Goal: Use online tool/utility: Utilize a website feature to perform a specific function

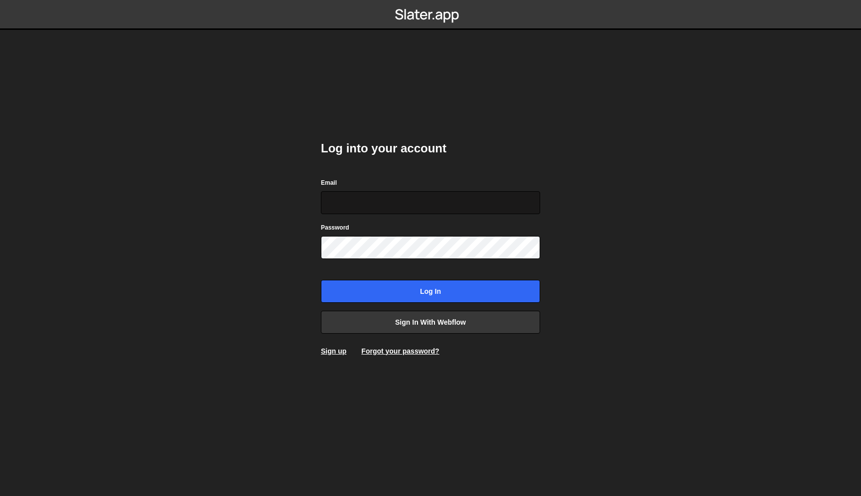
click at [362, 204] on input "Email" at bounding box center [430, 202] width 219 height 23
click at [437, 320] on link "Sign in with Webflow" at bounding box center [430, 322] width 219 height 23
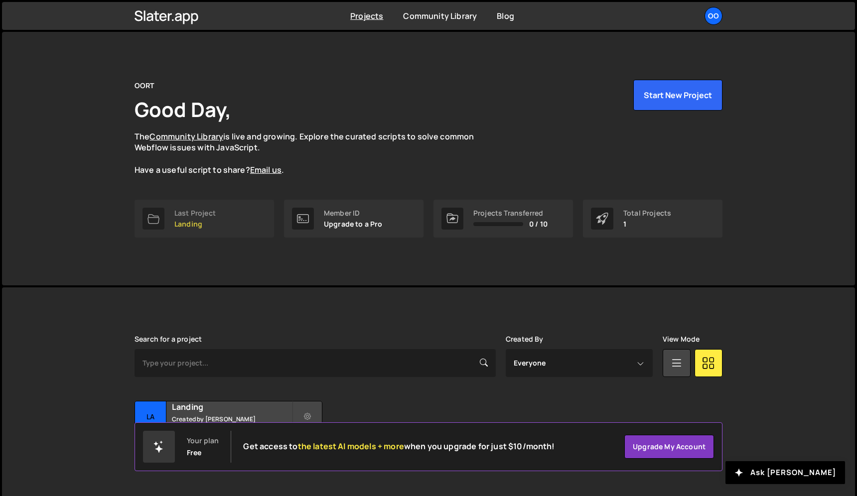
click at [226, 217] on link "Last Project Landing" at bounding box center [203, 219] width 139 height 38
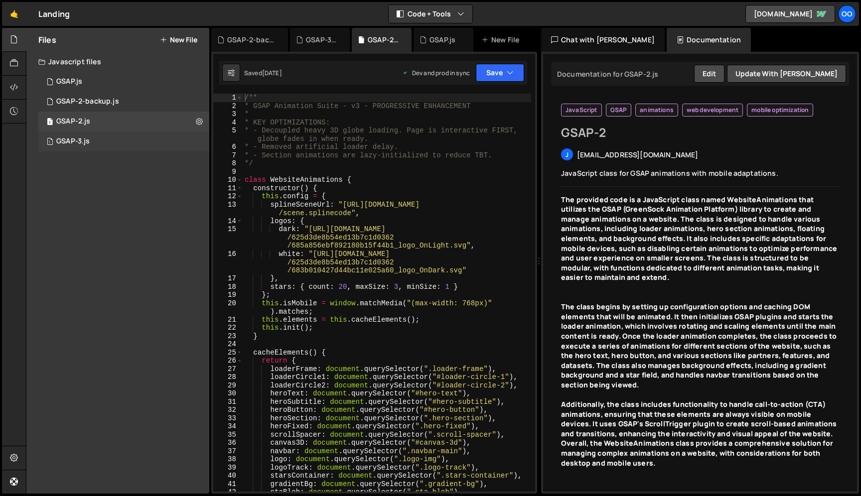
click at [96, 146] on div "1 GSAP-3.js 0" at bounding box center [123, 141] width 171 height 20
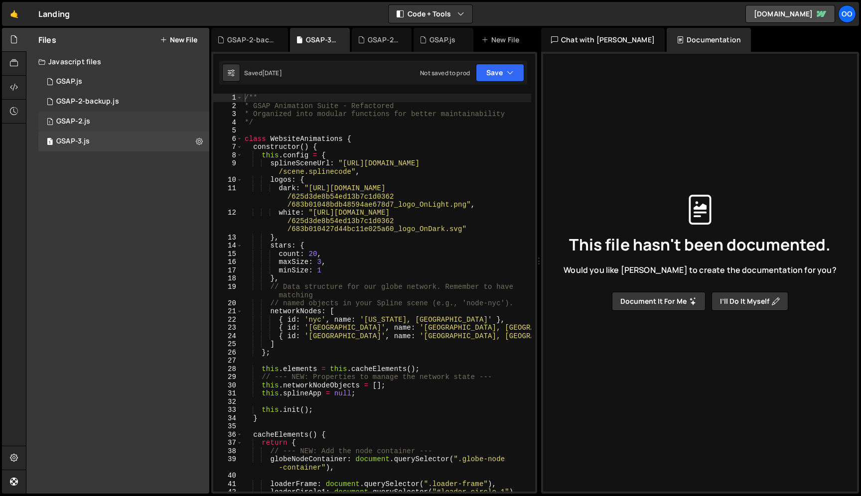
click at [112, 121] on div "1 GSAP-2.js 0" at bounding box center [123, 122] width 171 height 20
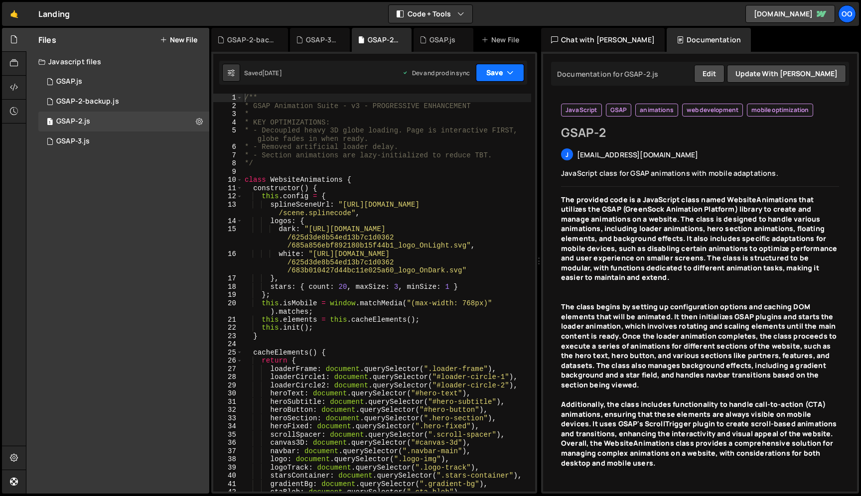
click at [520, 76] on button "Save" at bounding box center [500, 73] width 48 height 18
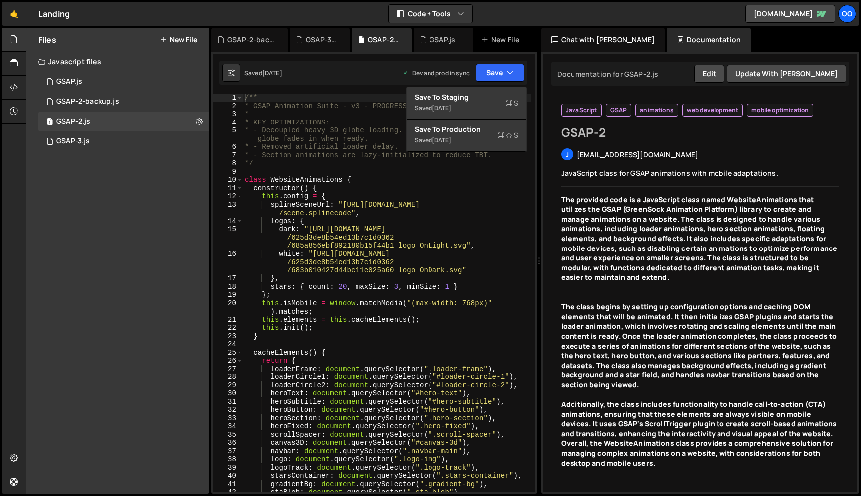
click at [380, 71] on div "Saved [DATE] Dev and prod in sync Upgrade to Edit Save Save to Staging S Saved …" at bounding box center [373, 73] width 308 height 24
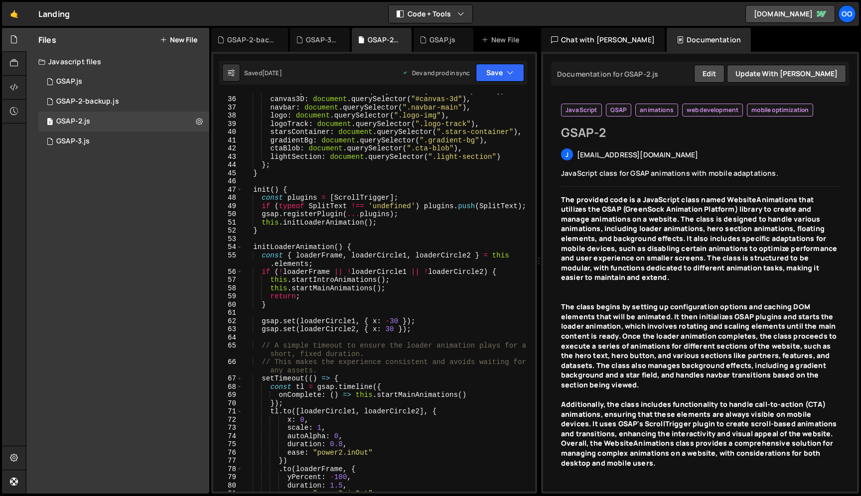
scroll to position [344, 0]
type textarea "return;"
click at [430, 298] on div "scrollSpacer : document . querySelector ( ".scroll-spacer" ) , canvas3D : docum…" at bounding box center [387, 294] width 288 height 414
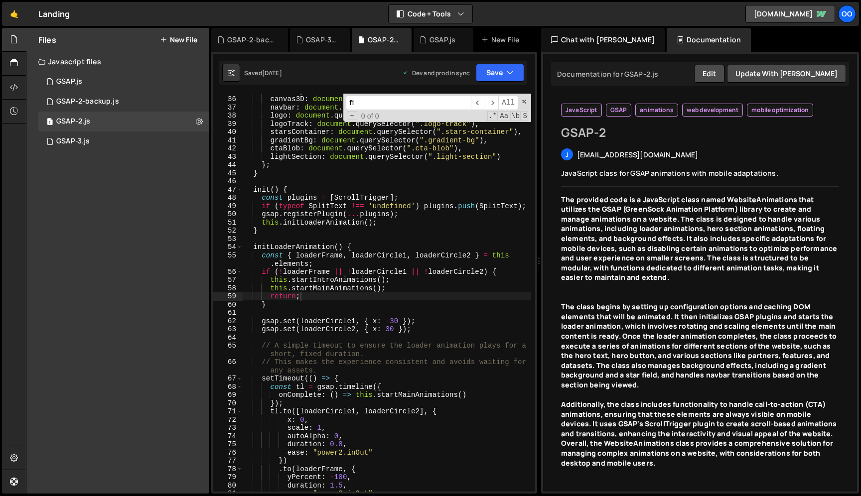
scroll to position [697, 0]
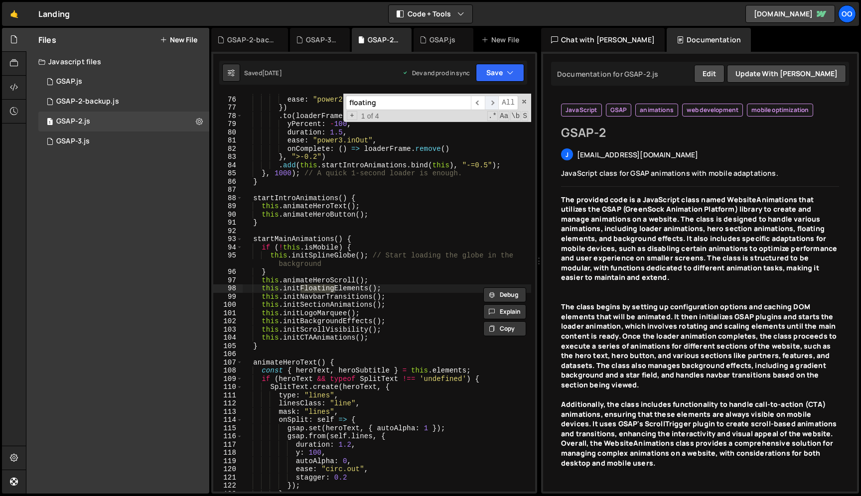
type input "floating"
click at [491, 98] on span "​" at bounding box center [492, 103] width 14 height 14
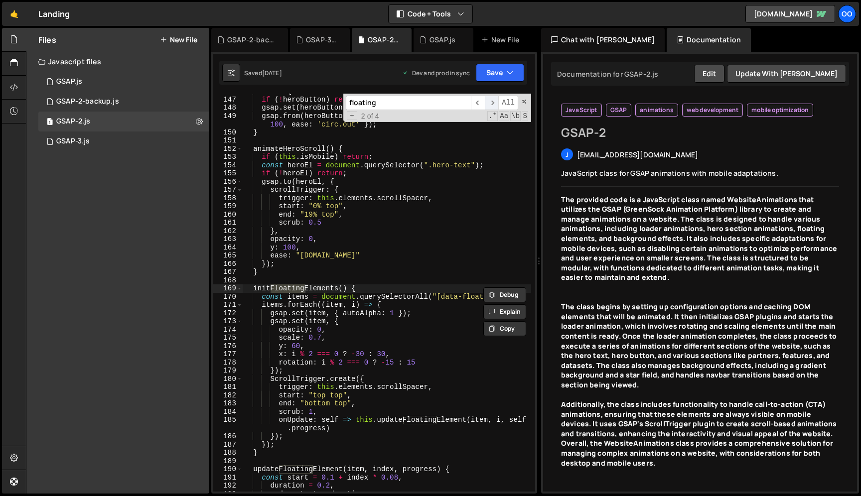
click at [492, 103] on span "​" at bounding box center [492, 103] width 14 height 14
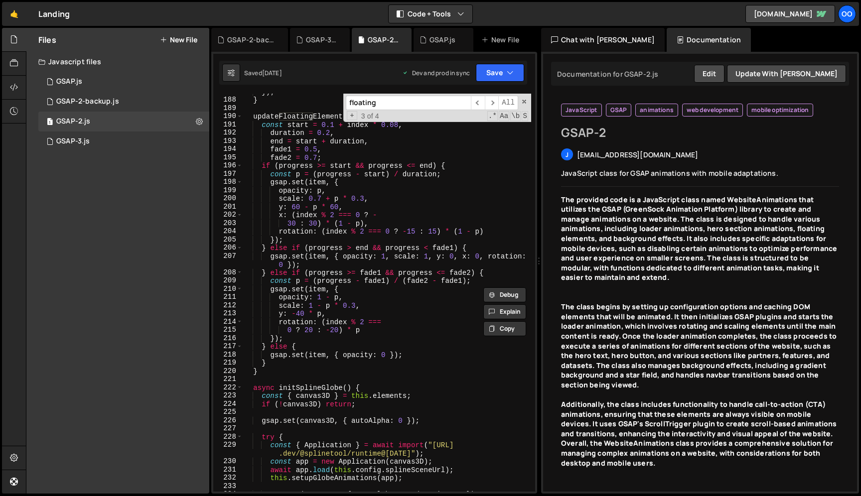
scroll to position [1642, 0]
click at [515, 70] on button "Save" at bounding box center [500, 73] width 48 height 18
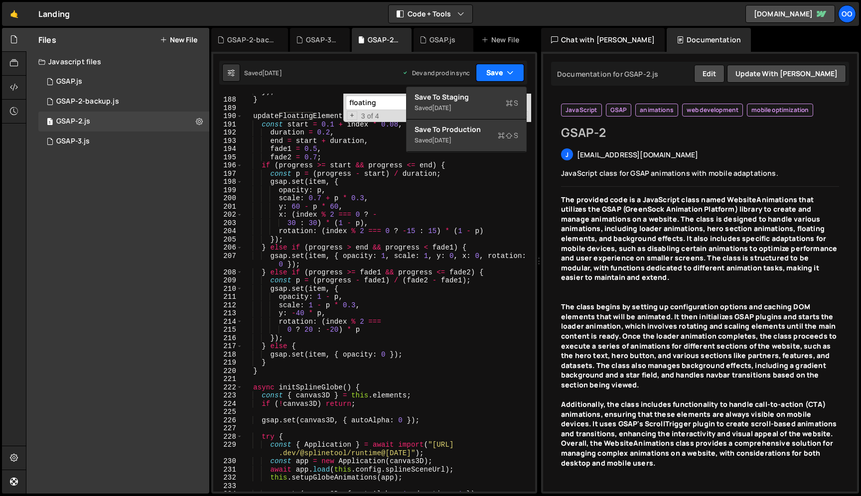
click at [507, 68] on icon "button" at bounding box center [510, 73] width 7 height 10
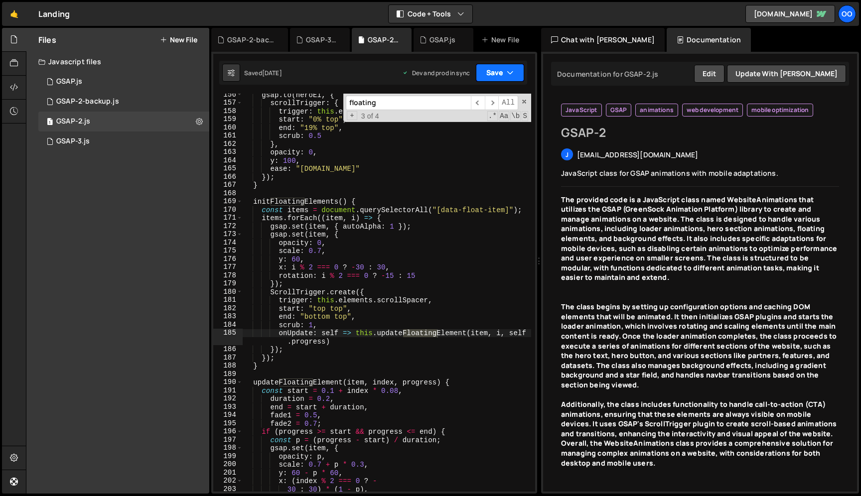
scroll to position [1375, 0]
click at [417, 180] on div "gsap . to ( [PERSON_NAME] , { scrollTrigger : { trigger : this . elements . scr…" at bounding box center [387, 298] width 288 height 414
click at [525, 100] on span at bounding box center [523, 101] width 7 height 7
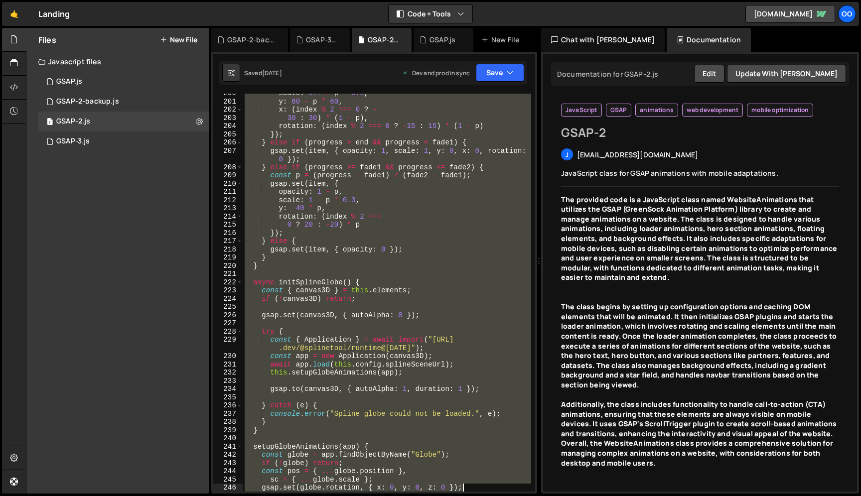
scroll to position [1772, 0]
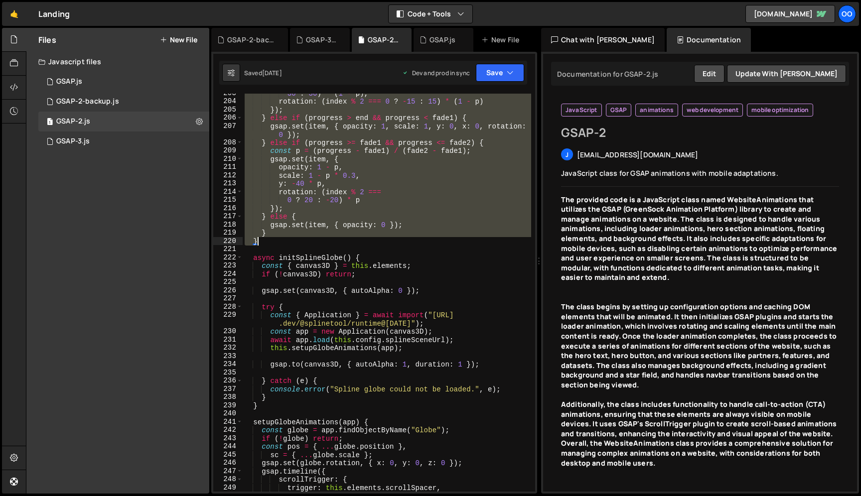
drag, startPoint x: 252, startPoint y: 169, endPoint x: 318, endPoint y: 239, distance: 96.2
click at [318, 239] on div "30 : 30 ) * ( 1 - p ) , rotation : ( index % 2 === 0 ? - 15 : 15 ) * ( 1 - p ) …" at bounding box center [387, 296] width 288 height 414
click at [328, 239] on div "30 : 30 ) * ( 1 - p ) , rotation : ( index % 2 === 0 ? - 15 : 15 ) * ( 1 - p ) …" at bounding box center [387, 293] width 288 height 398
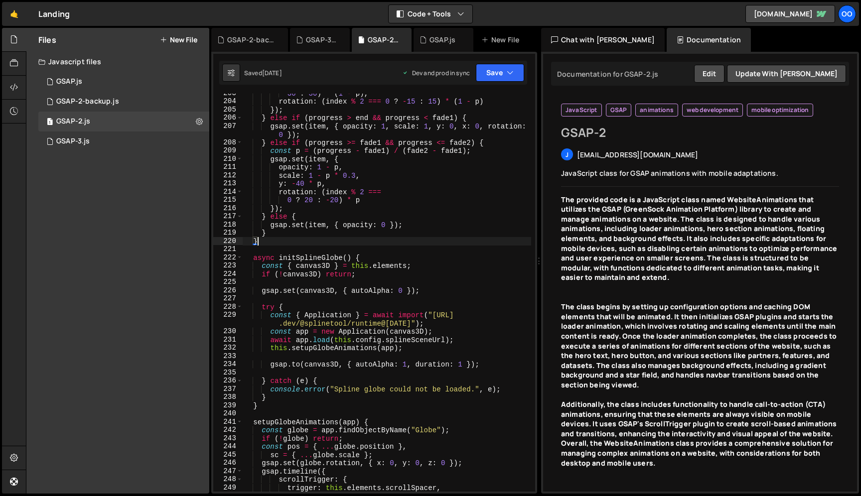
scroll to position [0, 0]
click at [442, 242] on div "30 : 30 ) * ( 1 - p ) , rotation : ( index % 2 === 0 ? - 15 : 15 ) * ( 1 - p ) …" at bounding box center [387, 296] width 288 height 414
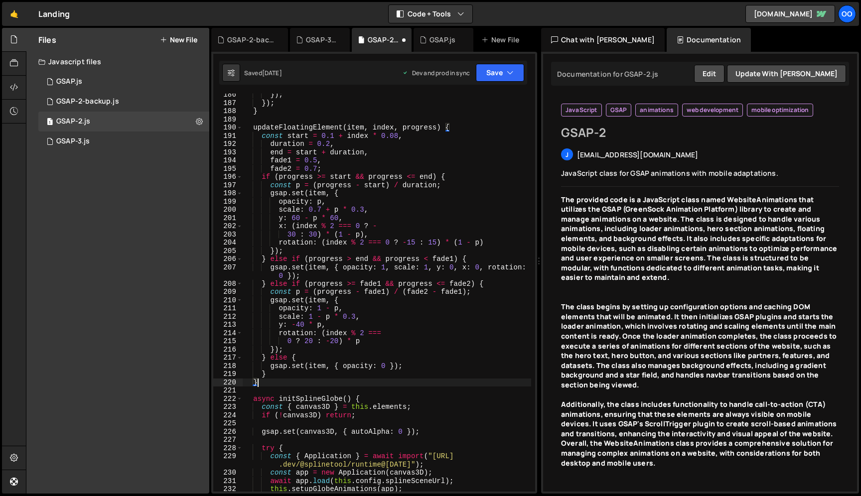
scroll to position [1629, 0]
click at [317, 162] on div "}) ; }) ; } updateFloatingElement ( item , index , progress ) { const start = 0…" at bounding box center [387, 299] width 288 height 414
click at [309, 162] on div "}) ; }) ; } updateFloatingElement ( item , index , progress ) { const start = 0…" at bounding box center [387, 299] width 288 height 414
click at [314, 169] on div "}) ; }) ; } updateFloatingElement ( item , index , progress ) { const start = 0…" at bounding box center [387, 299] width 288 height 414
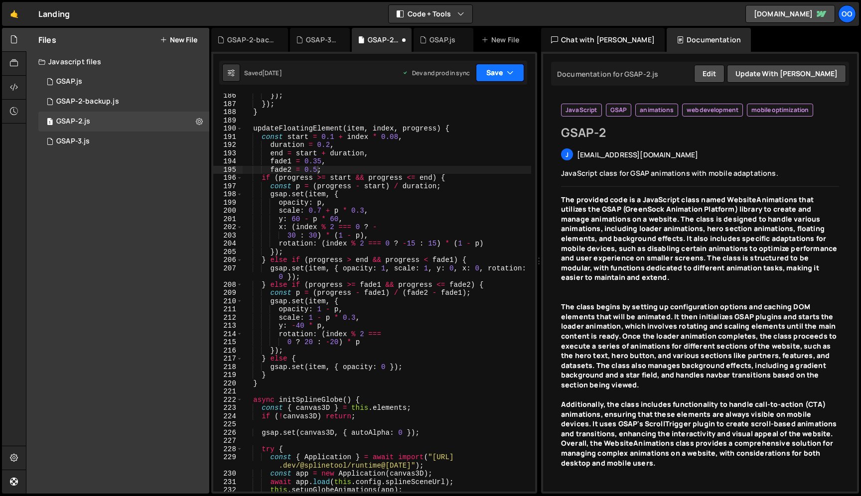
click at [506, 66] on button "Save" at bounding box center [500, 73] width 48 height 18
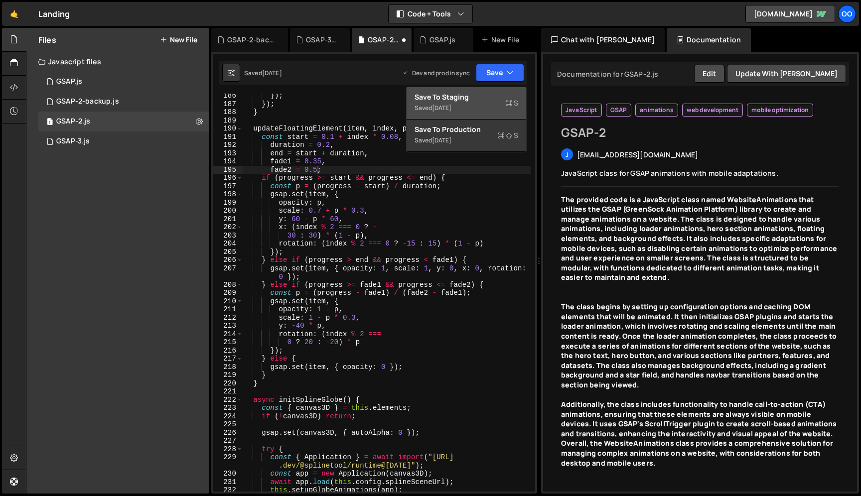
click at [499, 110] on div "Saved [DATE]" at bounding box center [466, 108] width 104 height 12
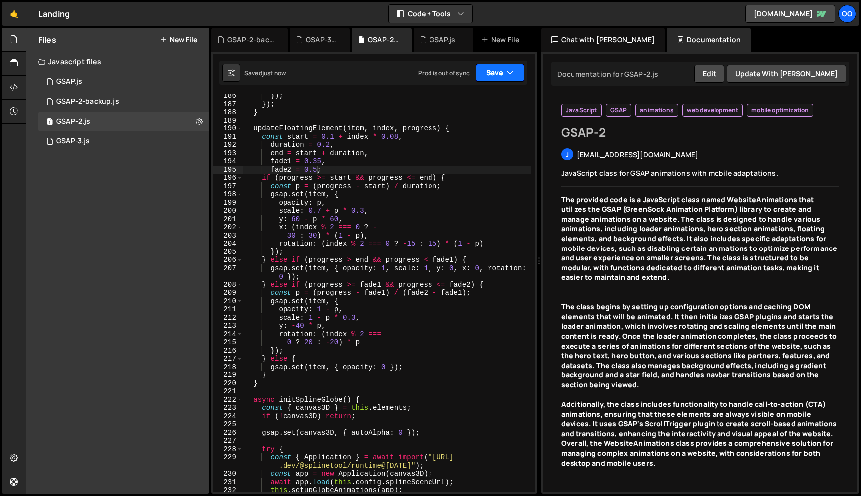
click at [507, 71] on icon "button" at bounding box center [510, 73] width 7 height 10
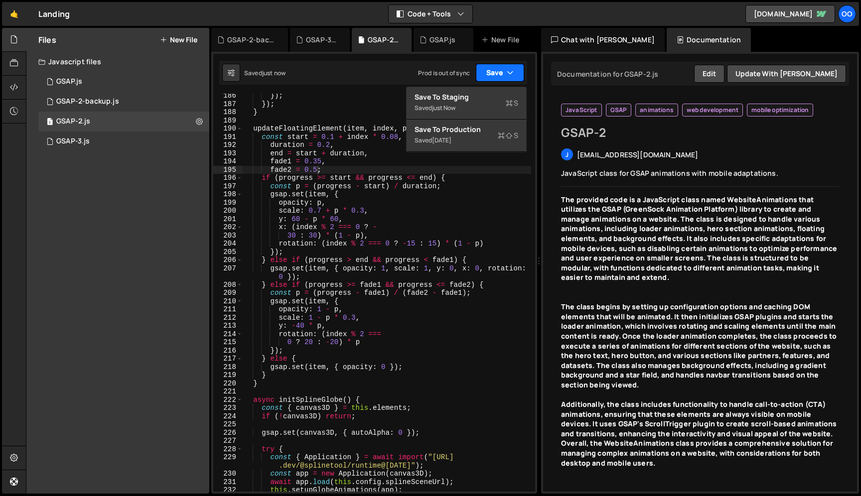
click at [507, 71] on icon "button" at bounding box center [510, 73] width 7 height 10
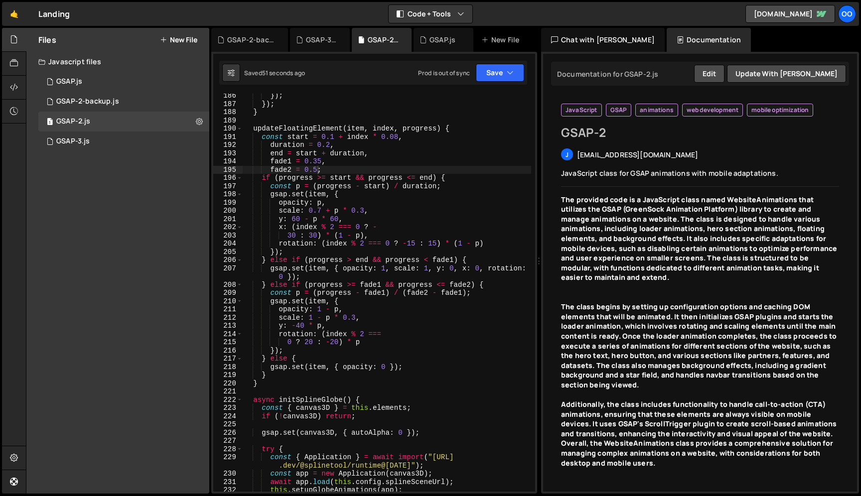
click at [330, 146] on div "}) ; }) ; } updateFloatingElement ( item , index , progress ) { const start = 0…" at bounding box center [387, 299] width 288 height 414
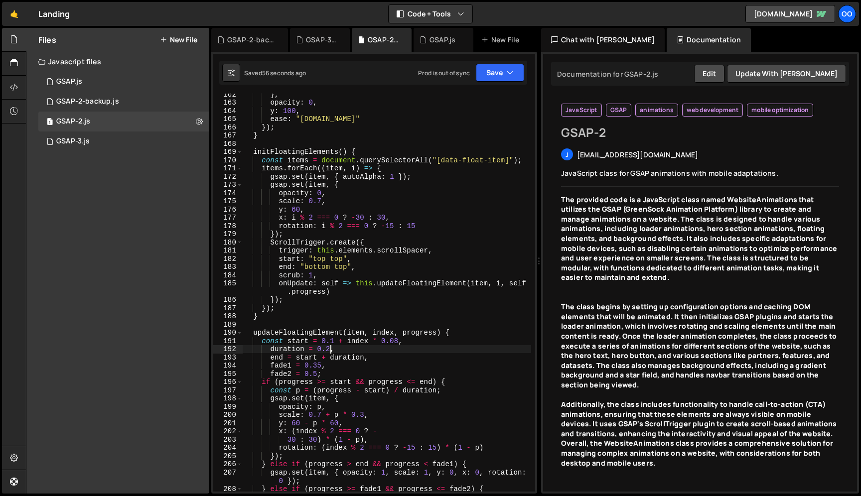
scroll to position [1415, 0]
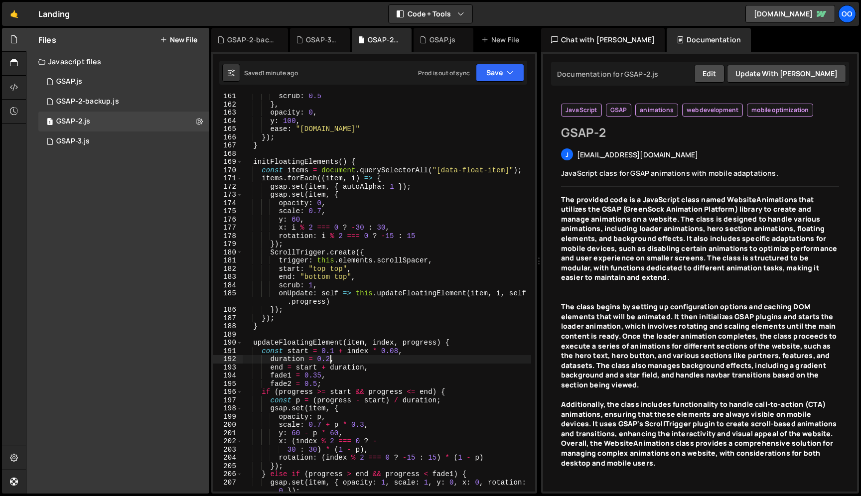
click at [314, 283] on div "scrub : 0.5 } , opacity : 0 , y : 100 , ease : "[DOMAIN_NAME]" }) ; } initFloat…" at bounding box center [387, 299] width 288 height 414
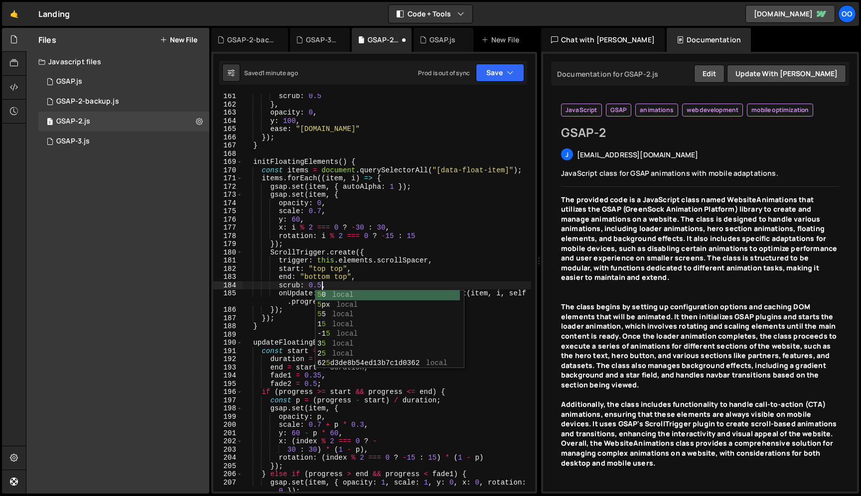
scroll to position [0, 5]
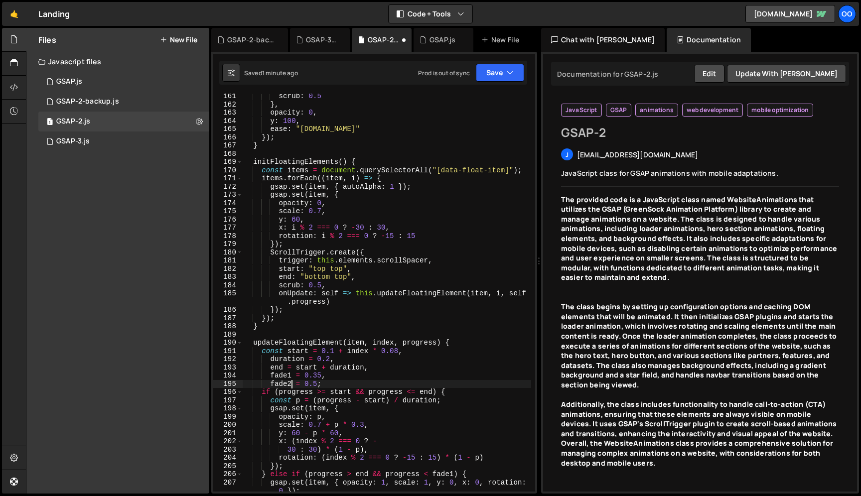
click at [292, 384] on div "scrub : 0.5 } , opacity : 0 , y : 100 , ease : "[DOMAIN_NAME]" }) ; } initFloat…" at bounding box center [387, 299] width 288 height 414
click at [335, 353] on div "scrub : 0.5 } , opacity : 0 , y : 100 , ease : "[DOMAIN_NAME]" }) ; } initFloat…" at bounding box center [387, 299] width 288 height 414
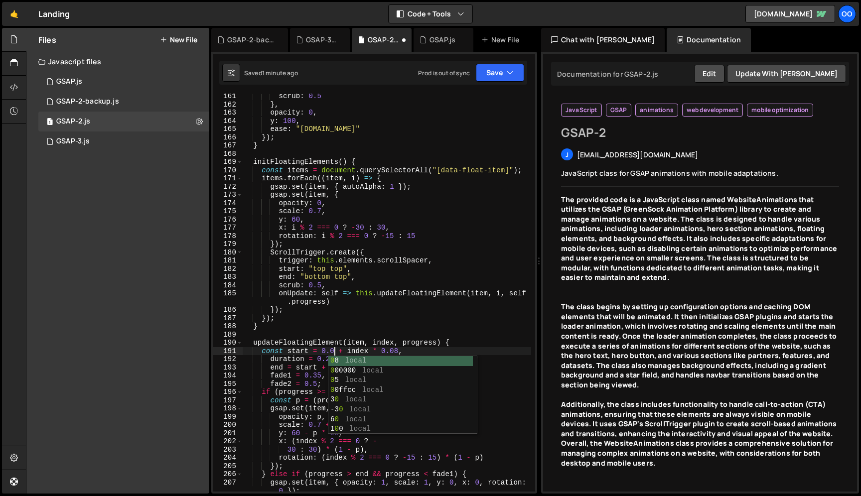
scroll to position [0, 6]
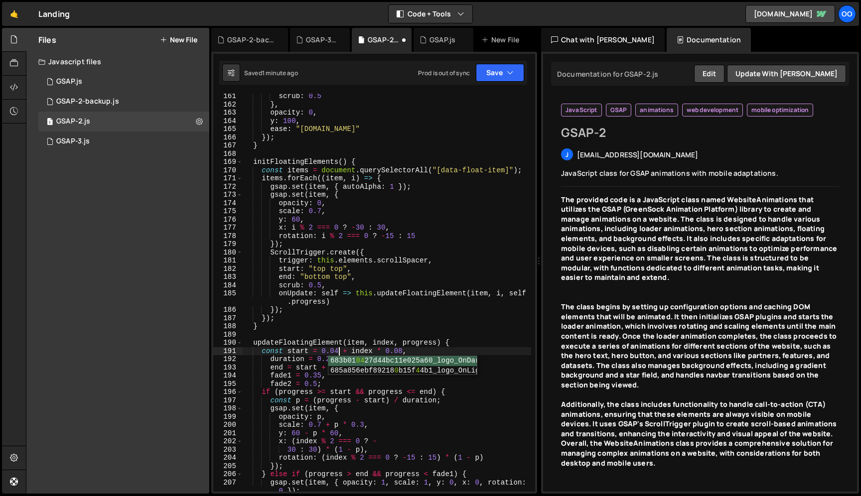
click at [403, 352] on div "scrub : 0.5 } , opacity : 0 , y : 100 , ease : "[DOMAIN_NAME]" }) ; } initFloat…" at bounding box center [387, 299] width 288 height 414
click at [509, 67] on button "Save" at bounding box center [500, 73] width 48 height 18
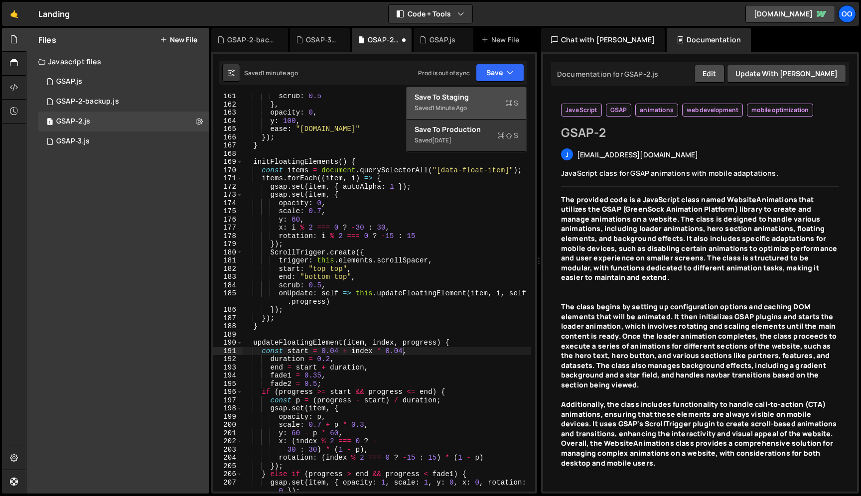
click at [509, 104] on icon at bounding box center [509, 103] width 7 height 10
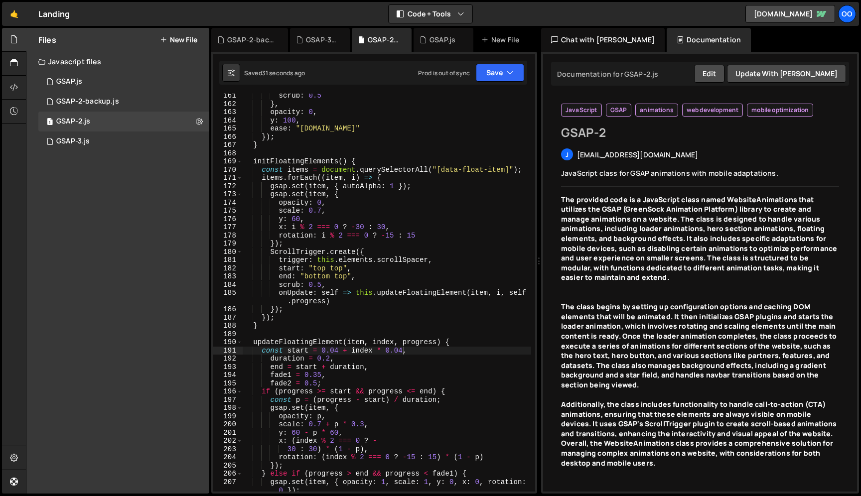
scroll to position [1424, 0]
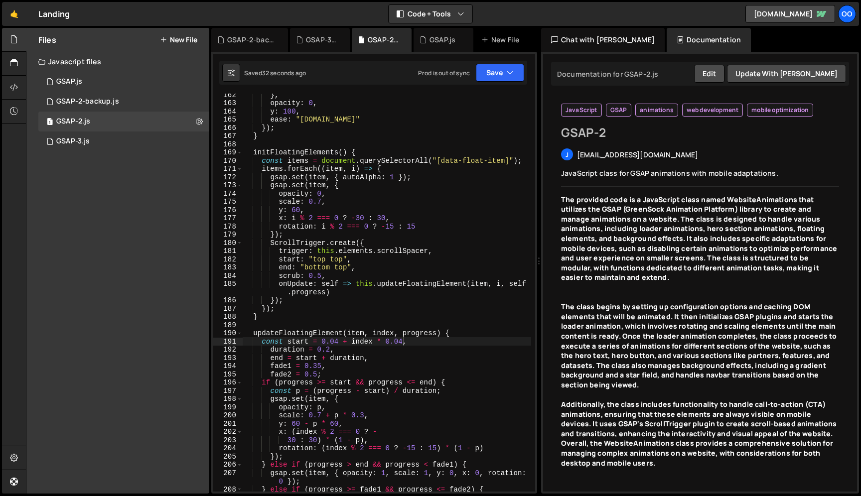
click at [339, 341] on div "} , opacity : 0 , y : 100 , ease : "[DOMAIN_NAME]" }) ; } initFloatingElements …" at bounding box center [387, 298] width 288 height 414
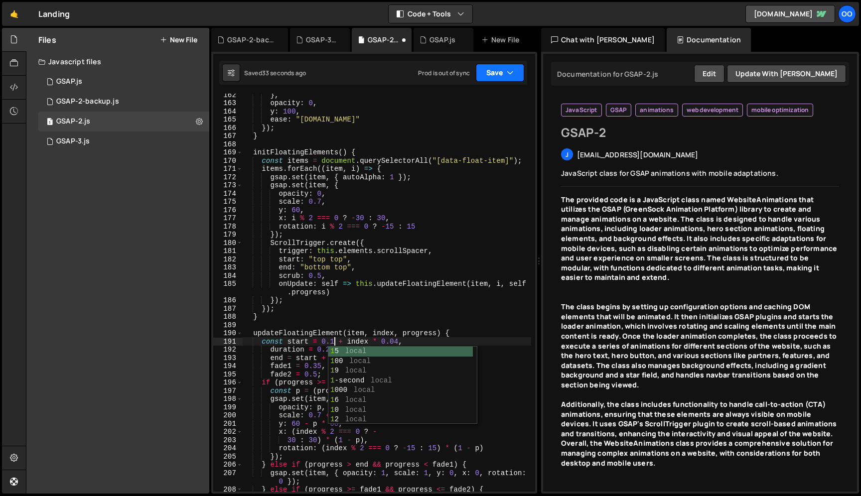
click at [501, 74] on button "Save" at bounding box center [500, 73] width 48 height 18
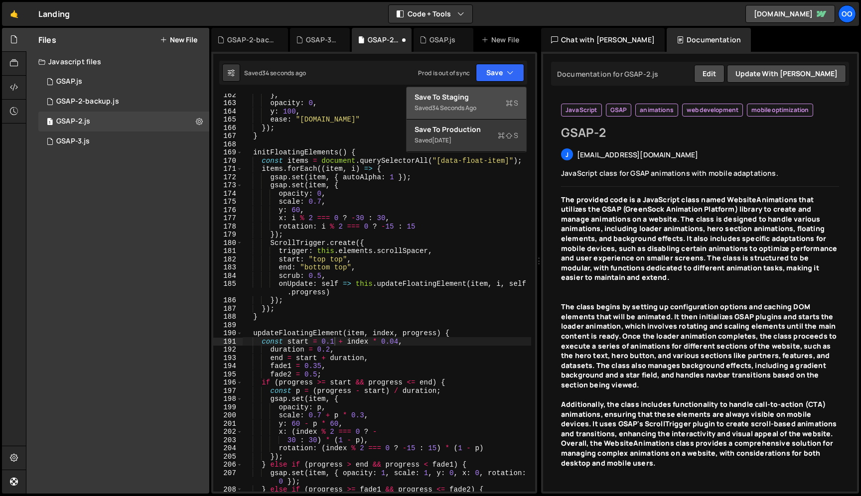
click at [497, 97] on div "Save to Staging S" at bounding box center [466, 97] width 104 height 10
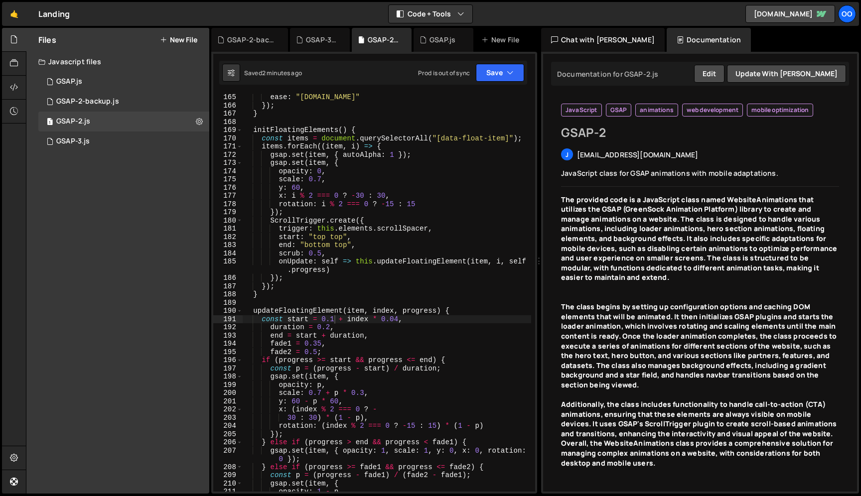
scroll to position [0, 5]
drag, startPoint x: 332, startPoint y: 252, endPoint x: 279, endPoint y: 254, distance: 52.3
click at [279, 254] on div "ease : "[DOMAIN_NAME]" }) ; } initFloatingElements ( ) { const items = document…" at bounding box center [387, 300] width 288 height 414
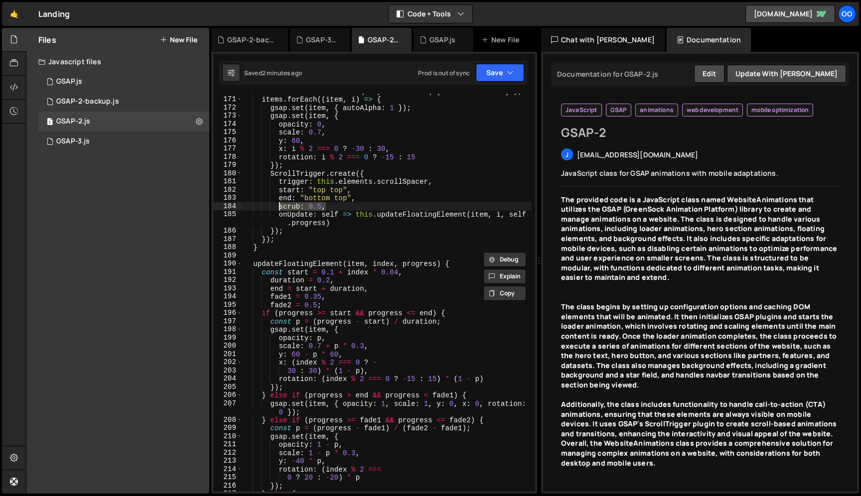
scroll to position [1494, 0]
drag, startPoint x: 261, startPoint y: 275, endPoint x: 411, endPoint y: 272, distance: 150.4
click at [411, 272] on div "const items = document . querySelectorAll ( "[data-float-item]" ) ; items . for…" at bounding box center [387, 294] width 288 height 414
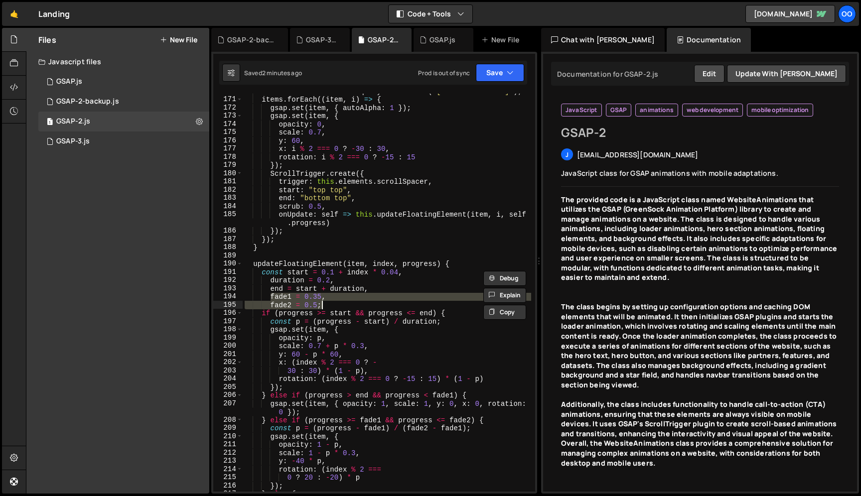
drag, startPoint x: 270, startPoint y: 295, endPoint x: 328, endPoint y: 303, distance: 57.8
click at [328, 303] on div "const items = document . querySelectorAll ( "[data-float-item]" ) ; items . for…" at bounding box center [387, 294] width 288 height 414
click at [347, 260] on div "const items = document . querySelectorAll ( "[data-float-item]" ) ; items . for…" at bounding box center [387, 294] width 288 height 414
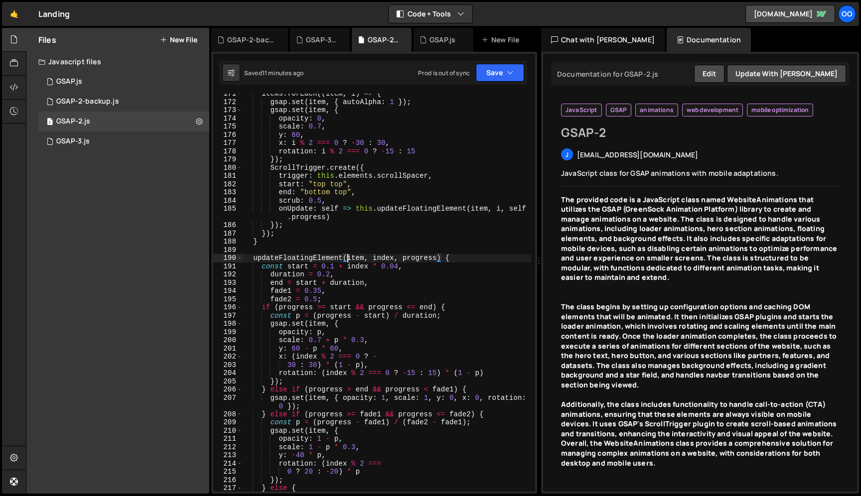
scroll to position [1552, 0]
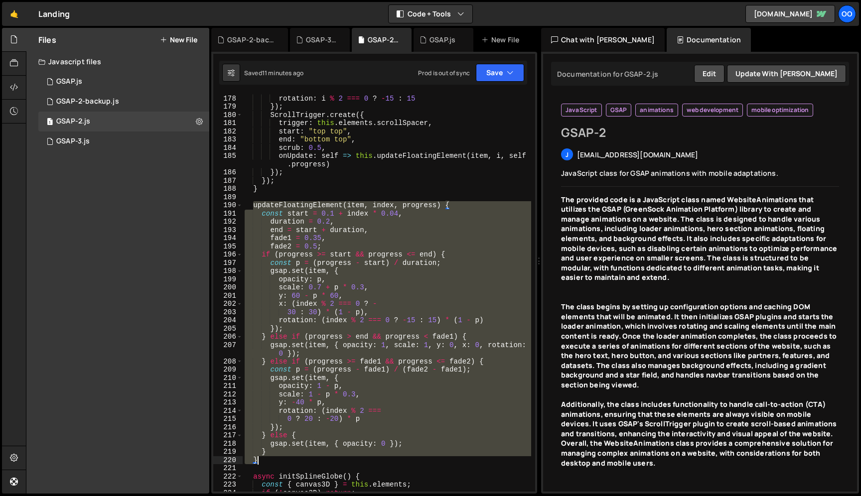
drag, startPoint x: 254, startPoint y: 205, endPoint x: 274, endPoint y: 462, distance: 257.3
click at [274, 462] on div "x : i % 2 === 0 ? - 30 : 30 , rotation : i % 2 === 0 ? - 15 : 15 }) ; ScrollTri…" at bounding box center [387, 293] width 288 height 414
paste textarea
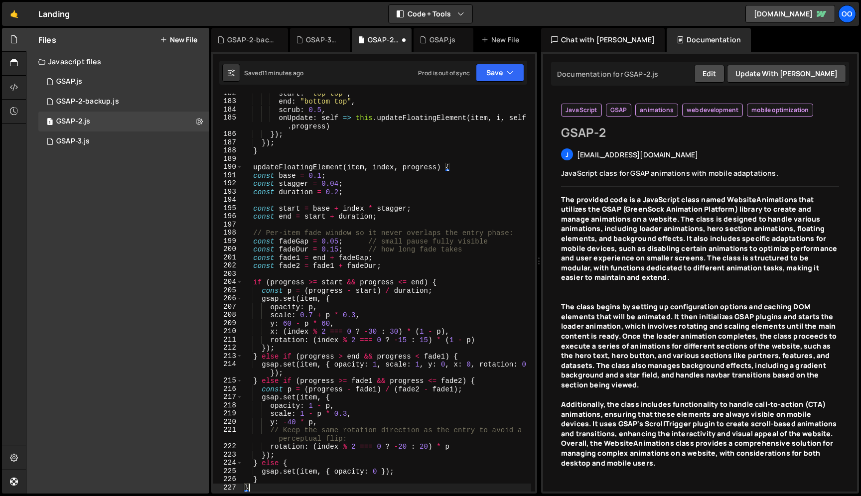
scroll to position [1591, 0]
click at [494, 62] on div "Saved 11 minutes ago Prod is out of sync Upgrade to Edit Save Save to Staging S…" at bounding box center [373, 73] width 308 height 24
click at [497, 78] on button "Save" at bounding box center [500, 73] width 48 height 18
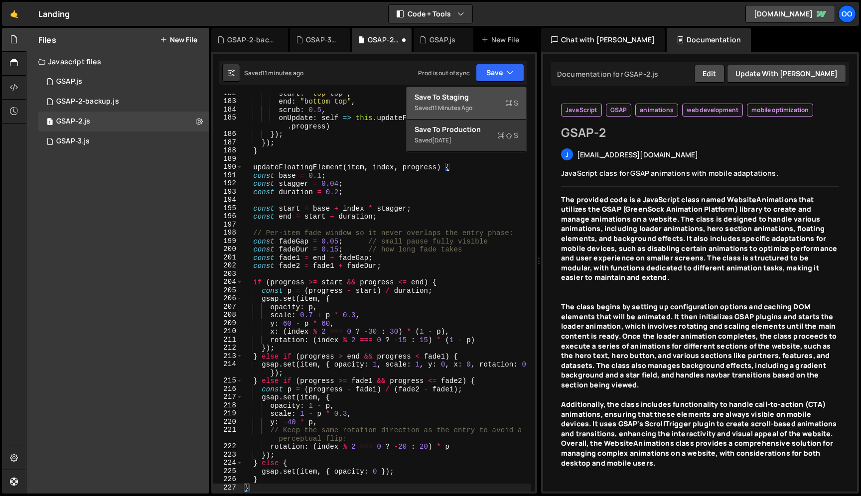
click at [484, 110] on div "Saved 11 minutes ago" at bounding box center [466, 108] width 104 height 12
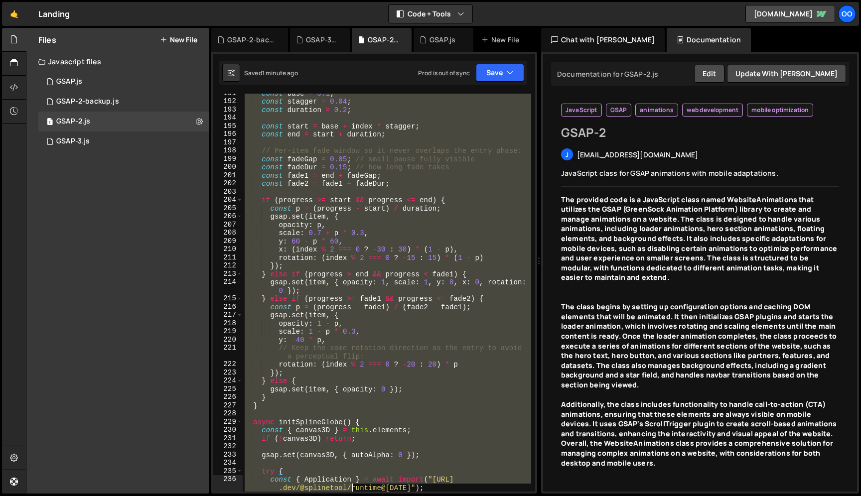
scroll to position [1681, 0]
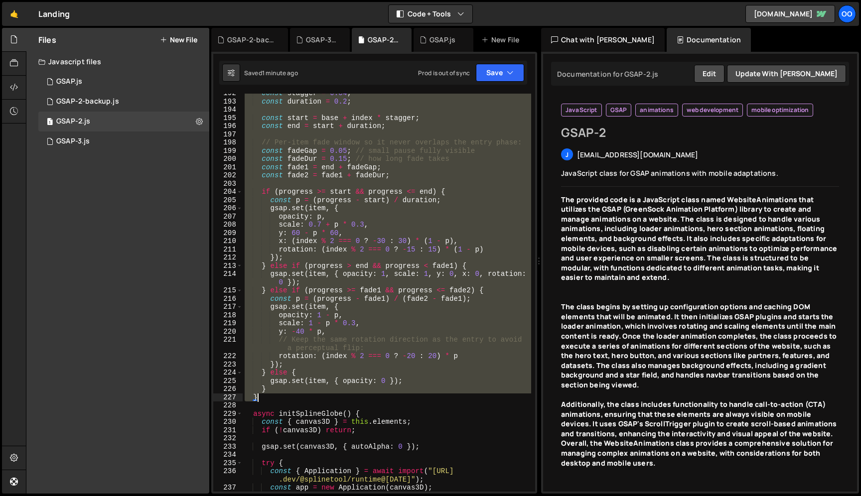
drag, startPoint x: 253, startPoint y: 167, endPoint x: 324, endPoint y: 399, distance: 242.3
click at [324, 399] on div "const stagger = 0.04 ; const duration = 0.2 ; const start = base + index * stag…" at bounding box center [387, 296] width 288 height 414
paste textarea
type textarea "}"
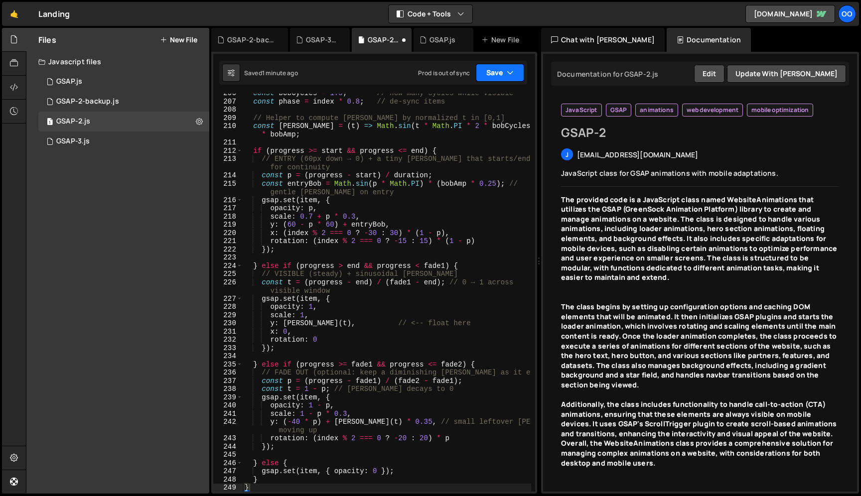
click at [492, 71] on button "Save" at bounding box center [500, 73] width 48 height 18
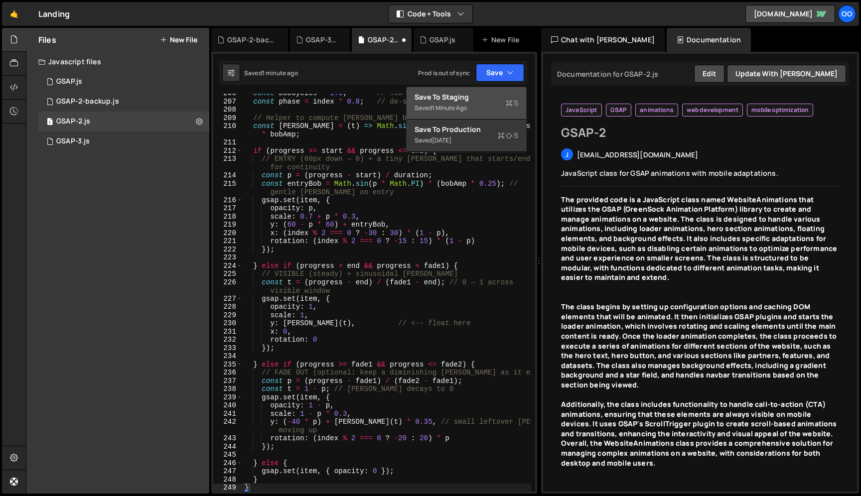
click at [488, 97] on div "Save to Staging S" at bounding box center [466, 97] width 104 height 10
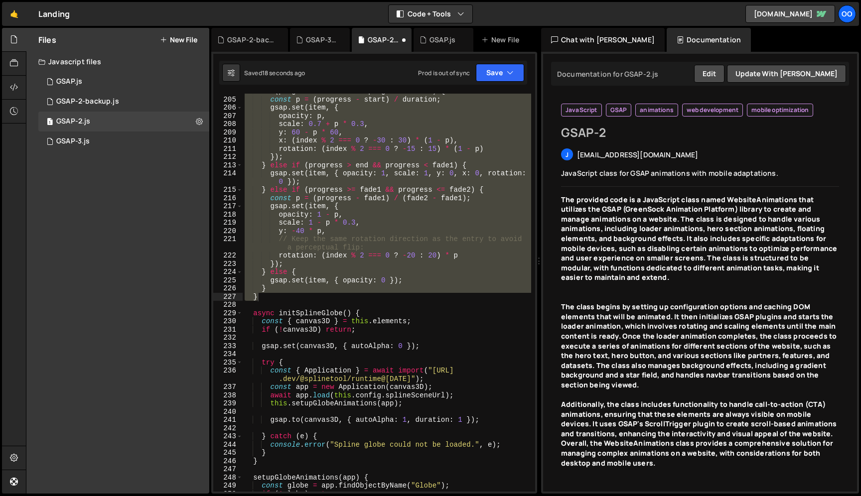
scroll to position [1782, 0]
click at [503, 78] on button "Save" at bounding box center [500, 73] width 48 height 18
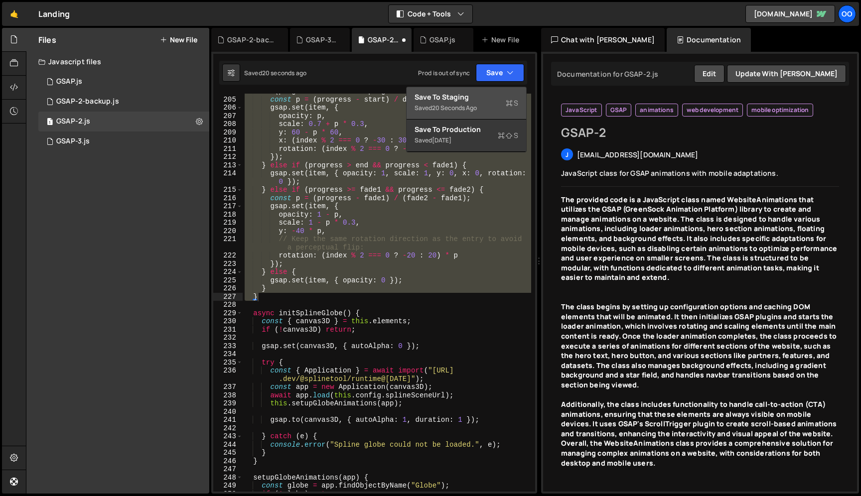
click at [496, 99] on div "Save to Staging S" at bounding box center [466, 97] width 104 height 10
